Goal: Check status: Check status

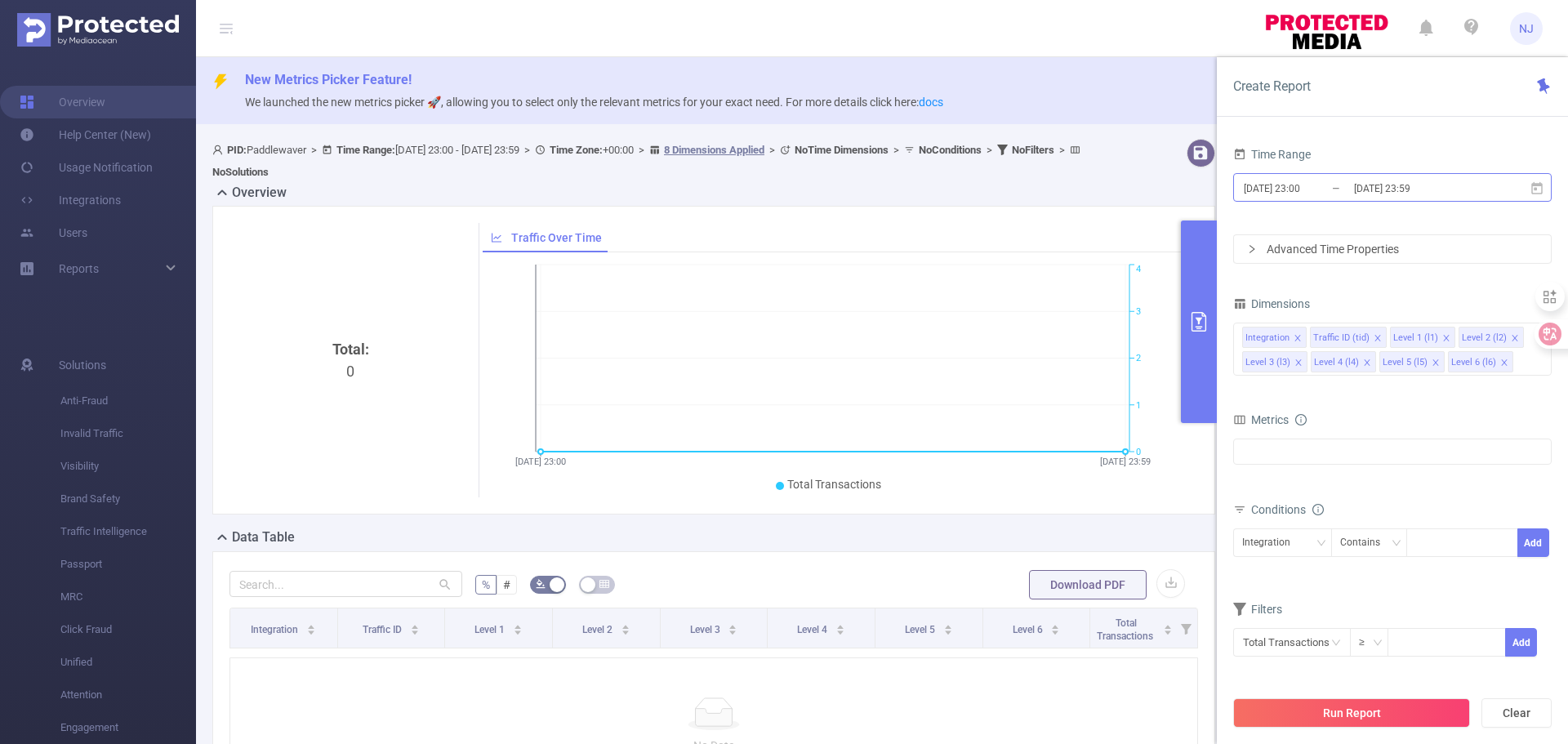
click at [1317, 193] on input "[DATE] 23:00" at bounding box center [1308, 188] width 133 height 22
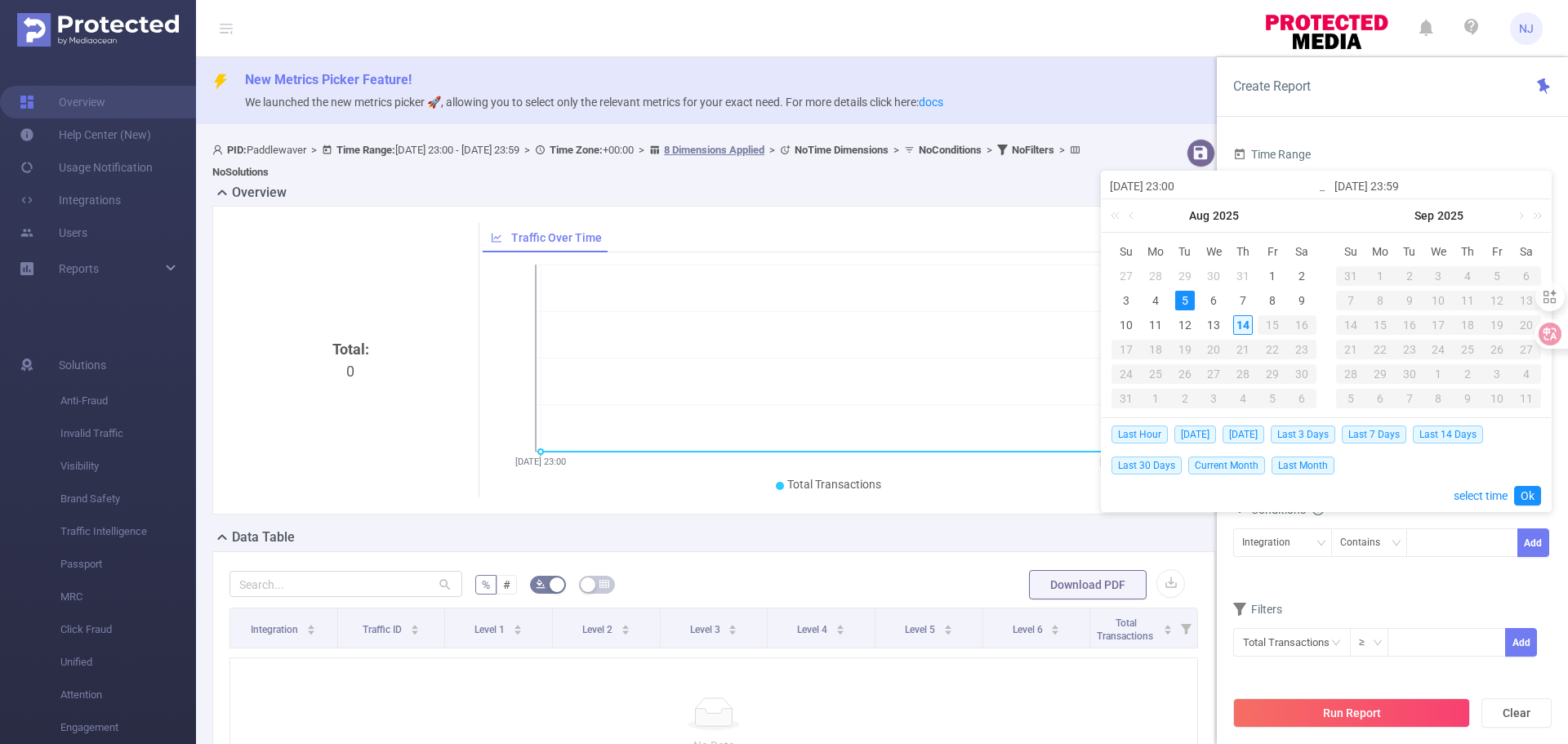
click at [1238, 330] on div "14" at bounding box center [1242, 324] width 19 height 19
type input "[DATE] 23:00"
type input "[DATE] 23:59"
type input "[DATE] 23:00"
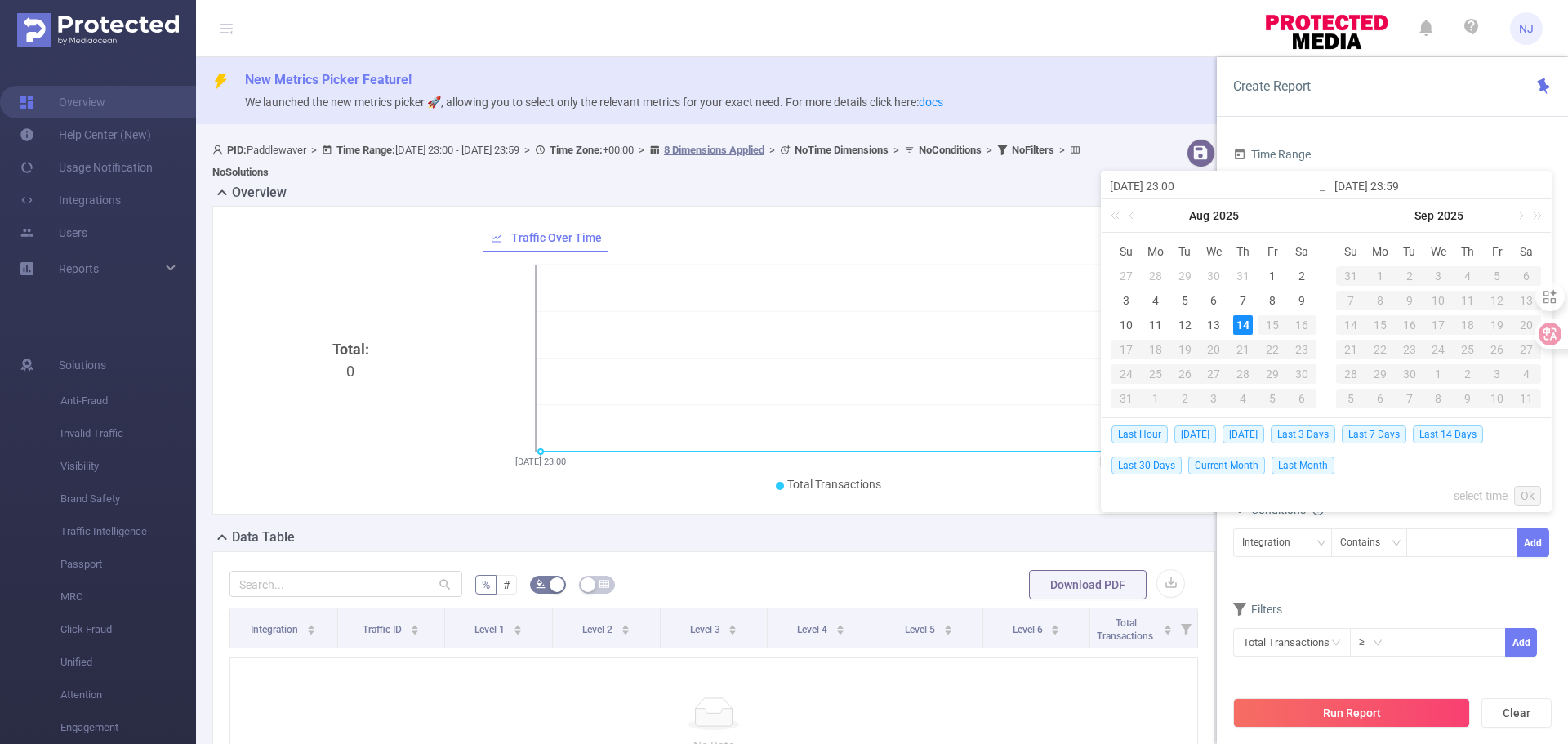
type input "[DATE] 23:59"
click at [1479, 497] on link "select time" at bounding box center [1480, 496] width 54 height 31
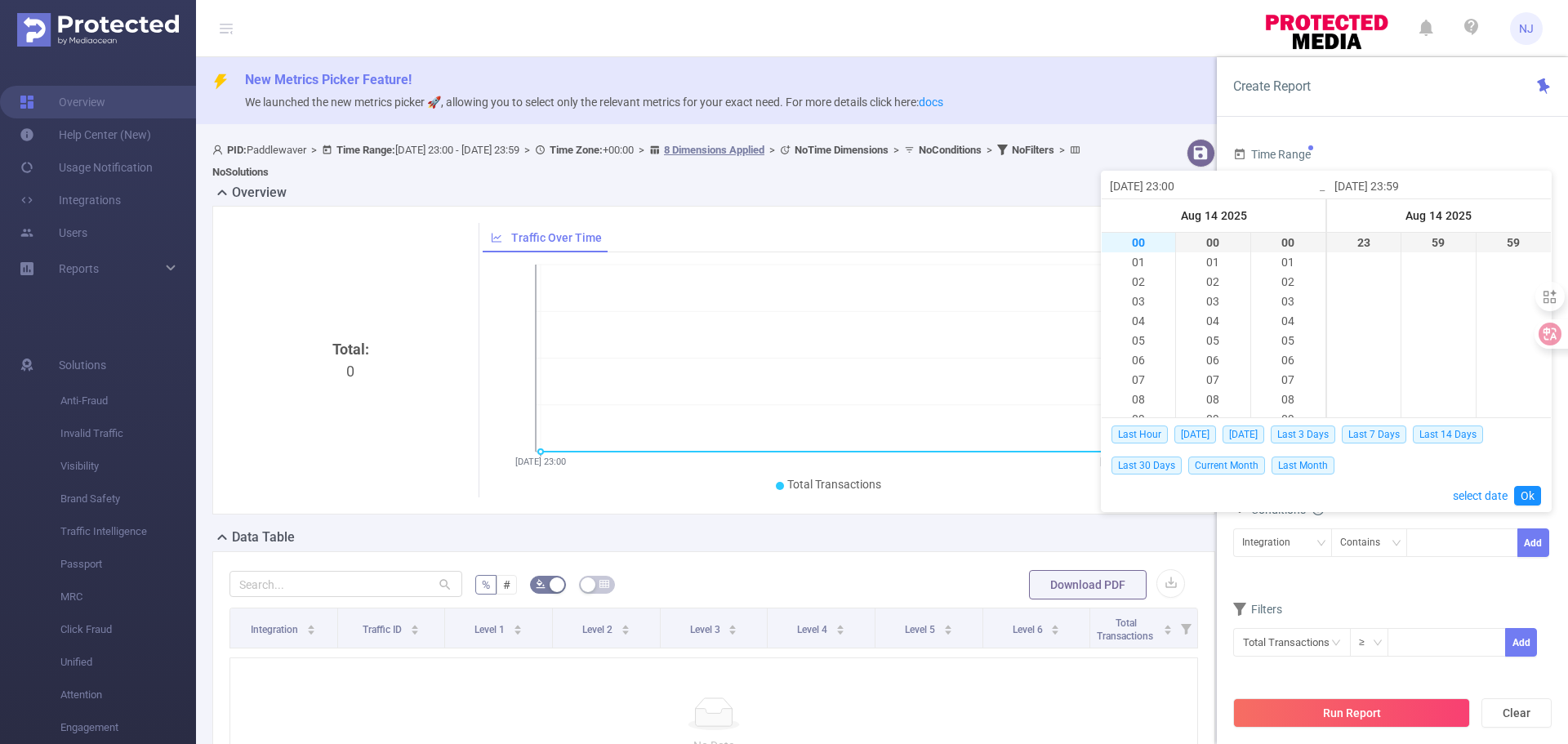
click at [1141, 242] on li "00" at bounding box center [1138, 242] width 73 height 19
type input "[DATE] 00:00"
click at [1530, 503] on link "Ok" at bounding box center [1527, 495] width 27 height 19
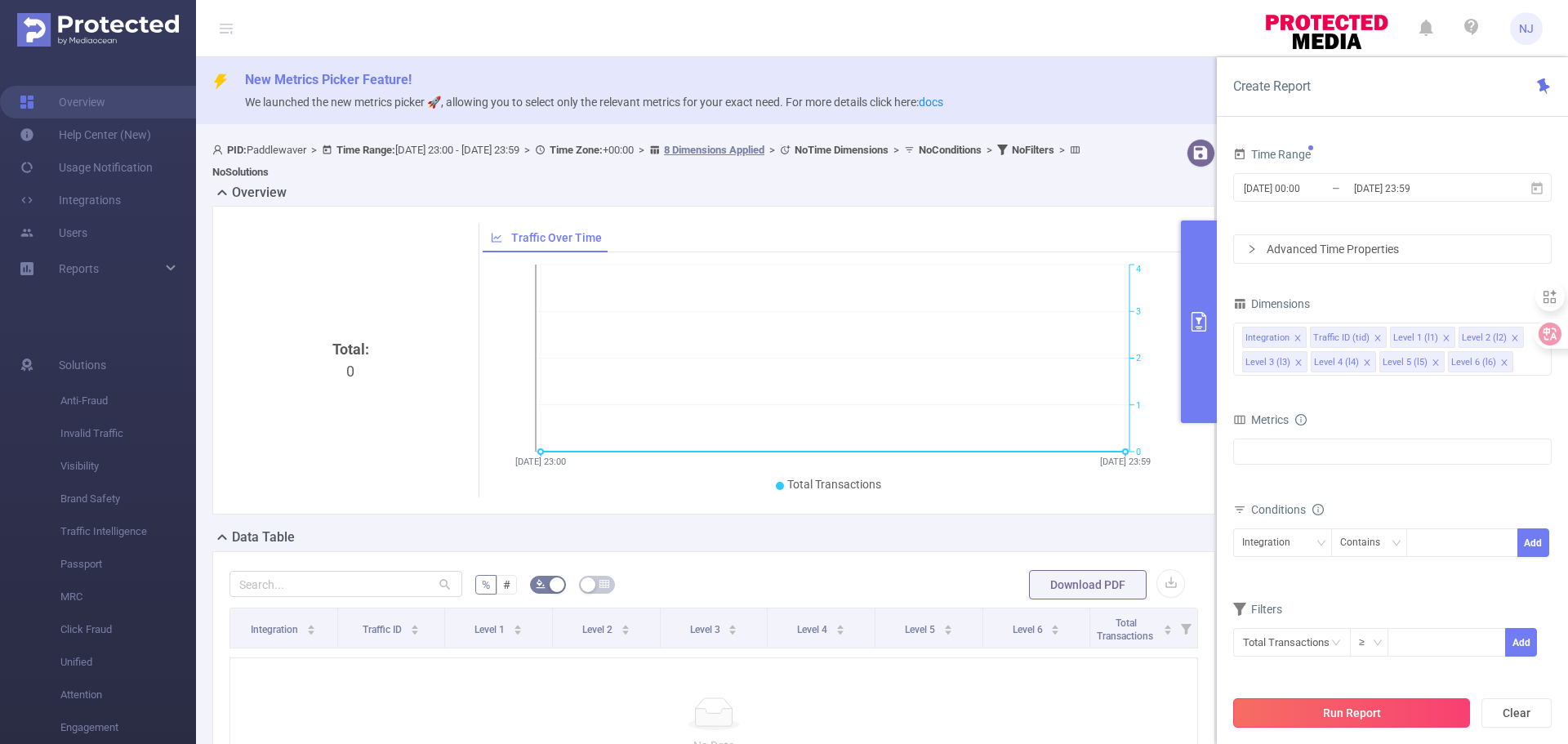
click at [1401, 702] on button "Run Report" at bounding box center [1351, 713] width 236 height 30
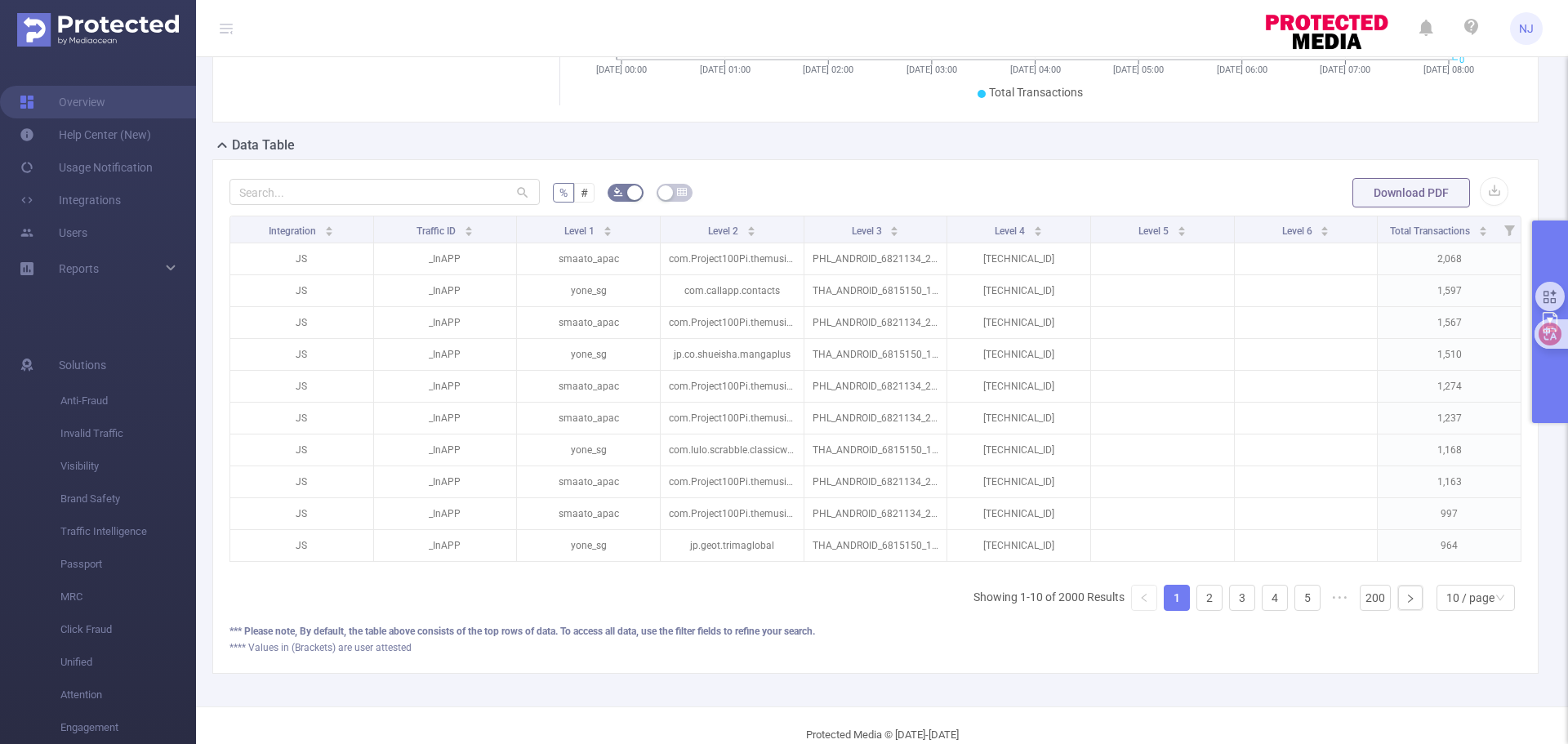
scroll to position [409, 0]
